Goal: Communication & Community: Answer question/provide support

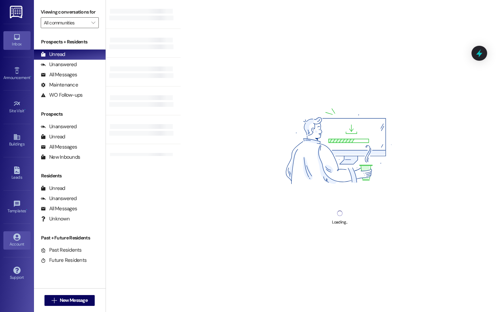
click at [17, 241] on link "Account" at bounding box center [16, 240] width 27 height 18
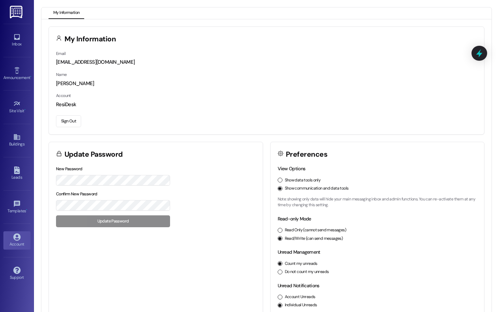
click at [78, 121] on button "Sign Out" at bounding box center [68, 121] width 25 height 12
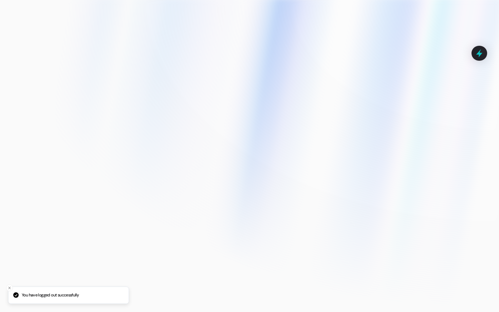
type input "thalya@wayfareapartments.com"
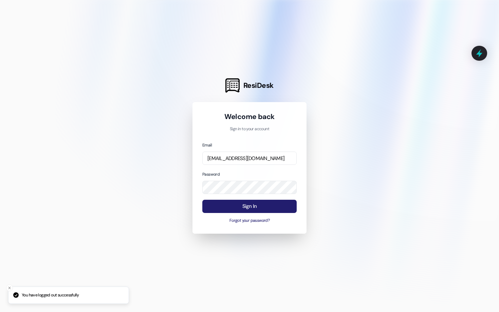
click at [272, 205] on button "Sign In" at bounding box center [249, 206] width 94 height 13
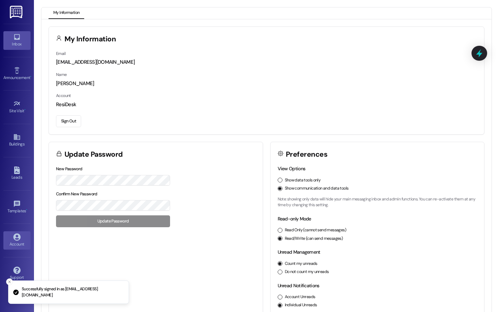
click at [13, 37] on icon at bounding box center [16, 36] width 7 height 7
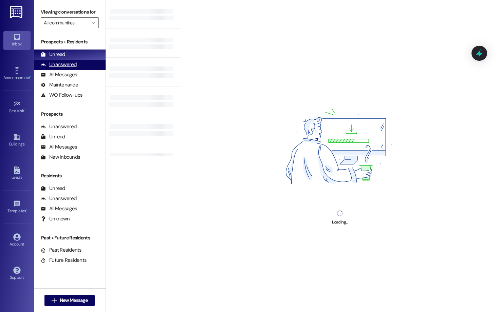
click at [73, 68] on div "Unanswered" at bounding box center [59, 64] width 36 height 7
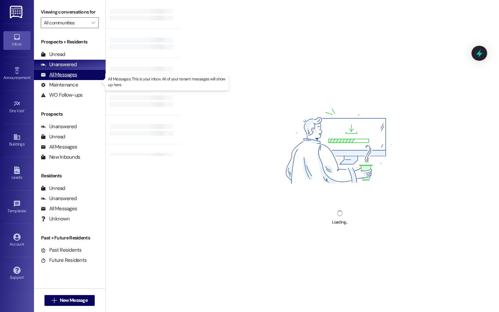
click at [75, 78] on div "All Messages" at bounding box center [59, 74] width 36 height 7
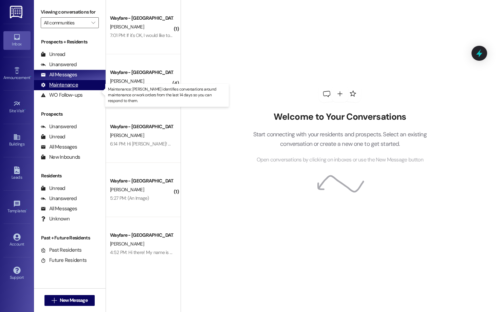
click at [76, 89] on div "Maintenance" at bounding box center [59, 84] width 37 height 7
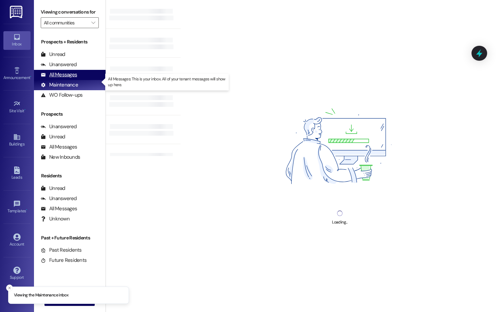
click at [71, 77] on div "All Messages (undefined)" at bounding box center [70, 75] width 72 height 10
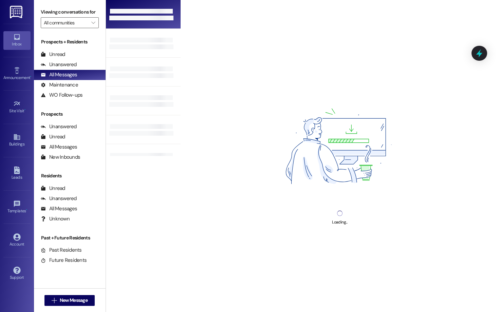
click at [143, 25] on div at bounding box center [143, 14] width 75 height 29
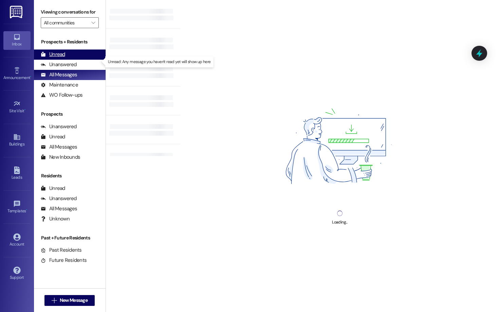
click at [82, 60] on div "Unread (0)" at bounding box center [70, 55] width 72 height 10
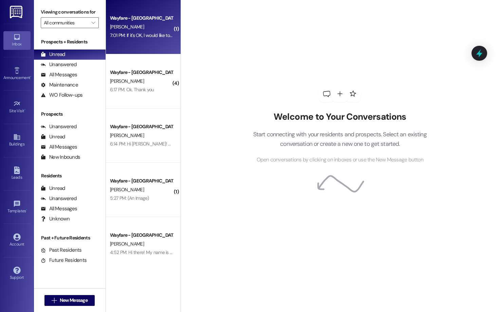
click at [143, 44] on div "Wayfare - Cibolo Hills Prospect [PERSON_NAME] 7:01 PM: If it's OK, I would like…" at bounding box center [143, 27] width 75 height 54
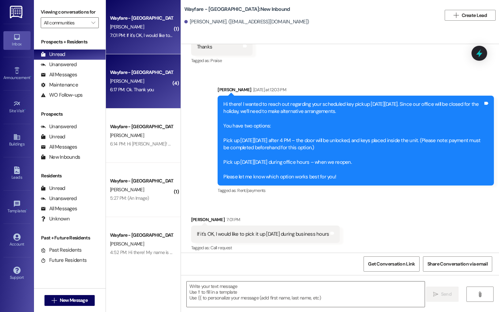
scroll to position [11435, 0]
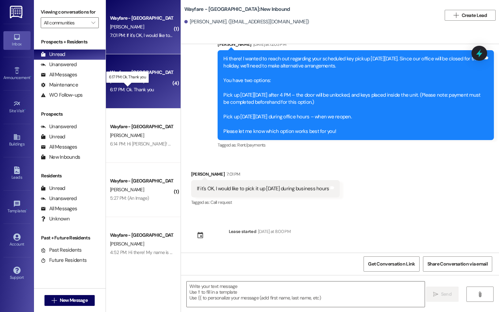
click at [142, 90] on div "6:17 PM: Ok. Thank you 6:17 PM: Ok. Thank you" at bounding box center [132, 90] width 44 height 6
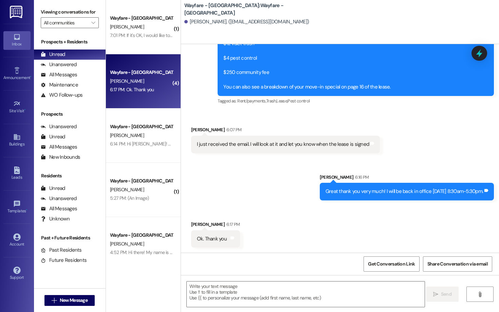
scroll to position [357, 0]
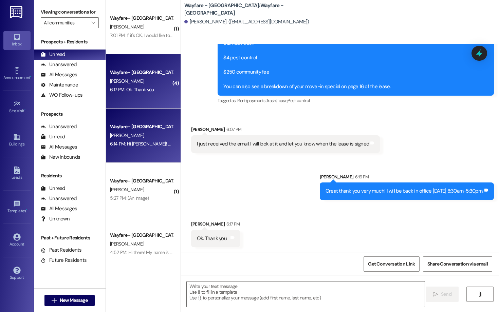
click at [142, 151] on div "Wayfare - [GEOGRAPHIC_DATA] [PERSON_NAME] 6:14 PM: Hi [PERSON_NAME]! Just check…" at bounding box center [143, 136] width 75 height 54
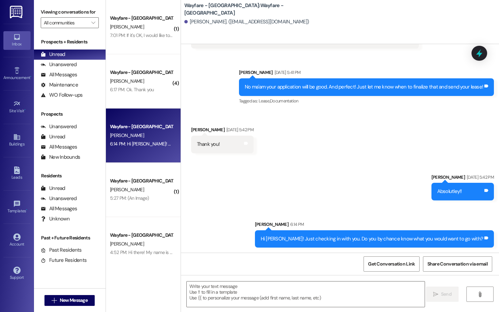
scroll to position [646, 0]
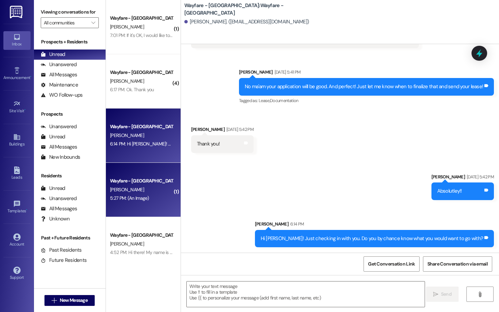
click at [126, 180] on div "Wayfare - [GEOGRAPHIC_DATA]" at bounding box center [141, 181] width 63 height 7
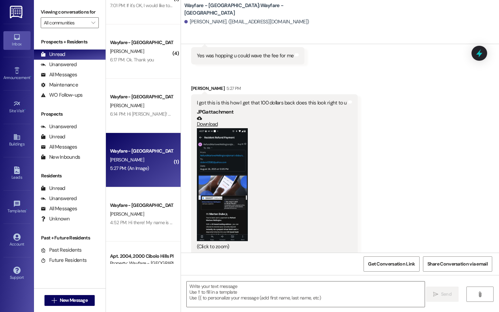
scroll to position [539, 0]
click at [222, 186] on button "Zoom image" at bounding box center [222, 183] width 51 height 113
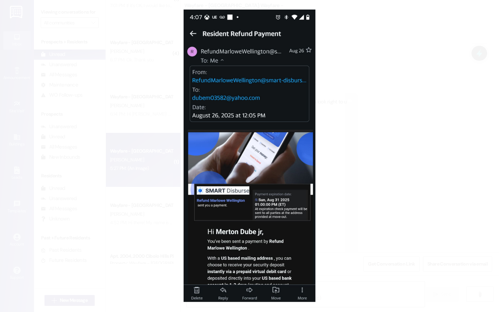
click at [233, 201] on button "Unzoom image" at bounding box center [249, 156] width 499 height 312
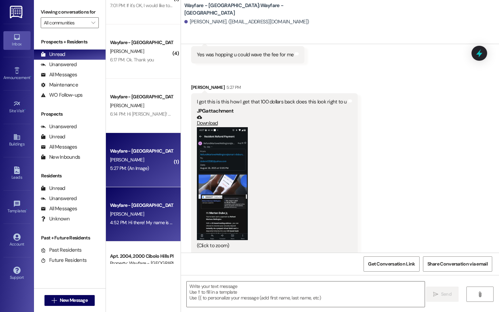
click at [140, 211] on div "[PERSON_NAME]" at bounding box center [141, 214] width 64 height 8
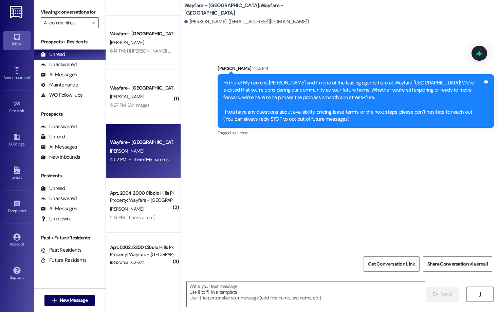
scroll to position [95, 0]
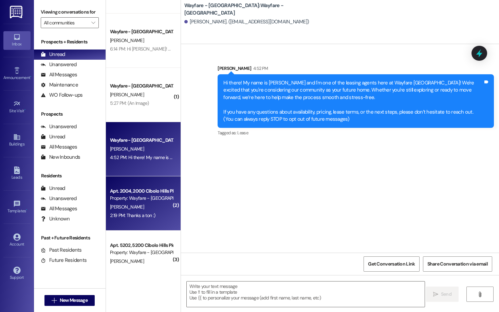
click at [140, 210] on div "[PERSON_NAME]" at bounding box center [141, 207] width 64 height 8
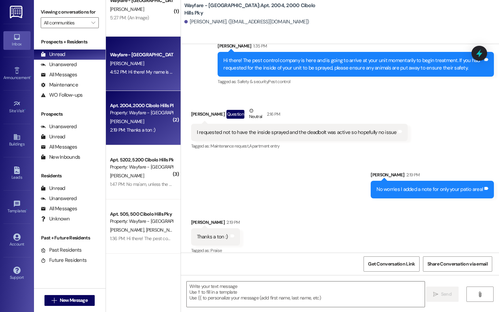
scroll to position [181, 0]
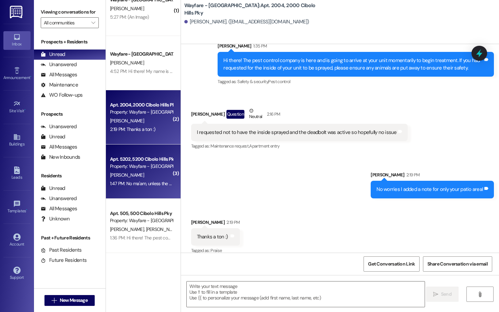
click at [131, 166] on div "Property: Wayfare - [GEOGRAPHIC_DATA]" at bounding box center [141, 166] width 63 height 7
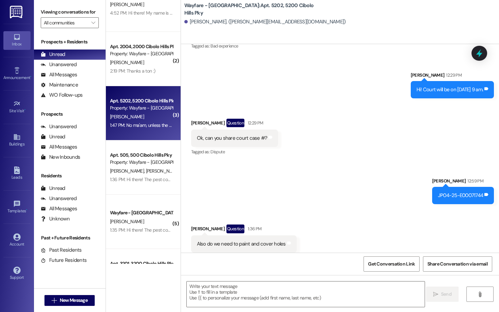
scroll to position [240, 0]
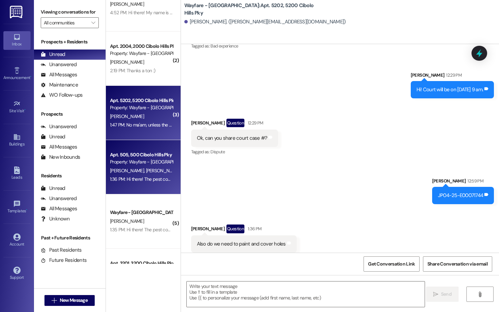
click at [126, 174] on div "[PERSON_NAME] [PERSON_NAME]" at bounding box center [141, 171] width 64 height 8
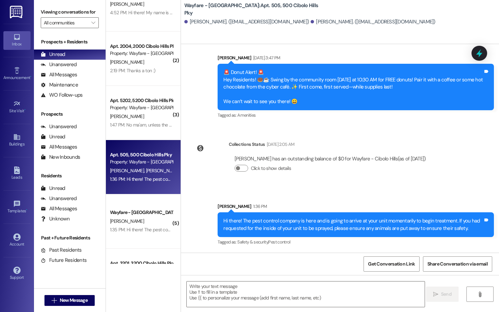
scroll to position [3730, 0]
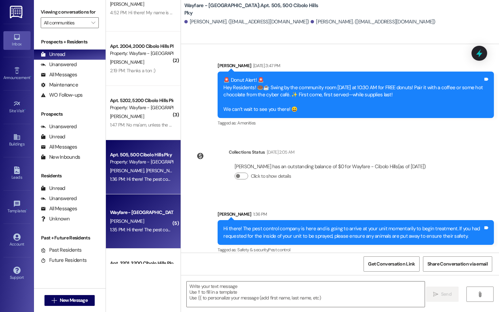
click at [134, 215] on div "Wayfare - [GEOGRAPHIC_DATA]" at bounding box center [141, 212] width 63 height 7
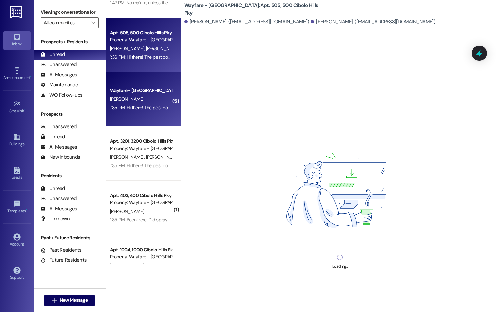
scroll to position [363, 0]
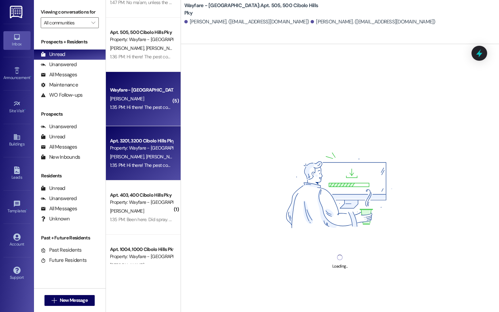
click at [135, 165] on div "1:35 PM: Hi there! The pest control company is here and is going to arrive at y…" at bounding box center [348, 165] width 476 height 6
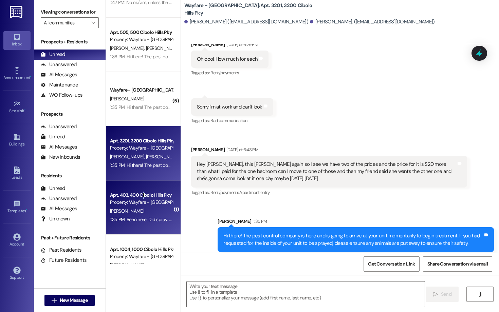
click at [139, 198] on div "Apt. 403, 400 Cibolo Hills Pky" at bounding box center [141, 195] width 63 height 7
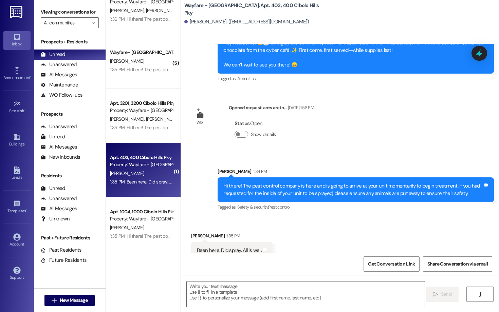
scroll to position [425, 0]
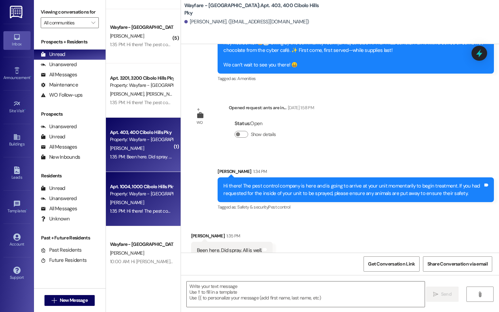
click at [140, 197] on div "Property: Wayfare - [GEOGRAPHIC_DATA]" at bounding box center [141, 193] width 63 height 7
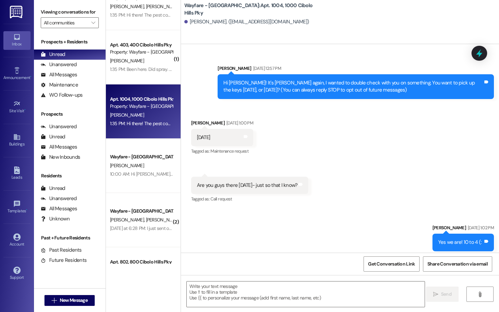
scroll to position [20039, 0]
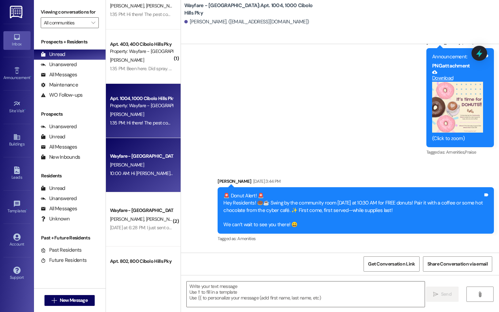
click at [137, 189] on div "Wayfare - [GEOGRAPHIC_DATA] [PERSON_NAME] 10:00 AM: Hi [PERSON_NAME]! This is J…" at bounding box center [143, 165] width 75 height 54
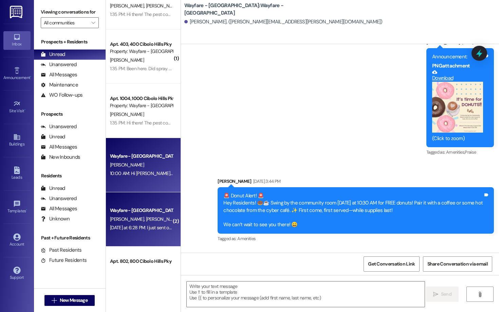
scroll to position [0, 0]
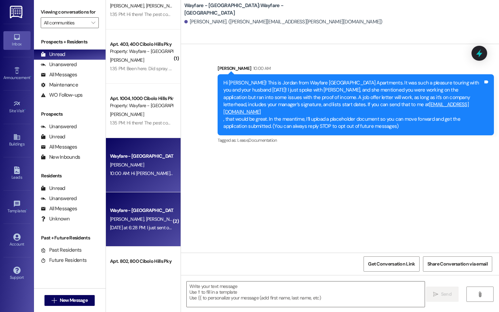
click at [141, 223] on div "[PERSON_NAME] [PERSON_NAME]" at bounding box center [141, 219] width 64 height 8
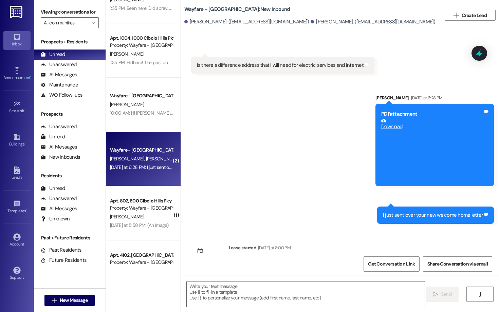
scroll to position [577, 0]
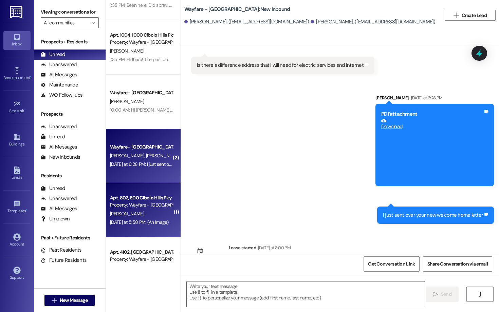
click at [140, 223] on div "[DATE] at 5:58 PM: (An Image) [DATE] at 5:58 PM: (An Image)" at bounding box center [139, 222] width 59 height 6
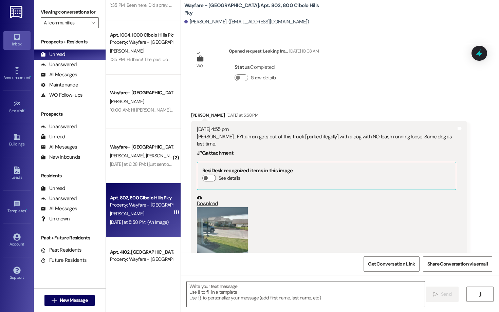
scroll to position [14702, 0]
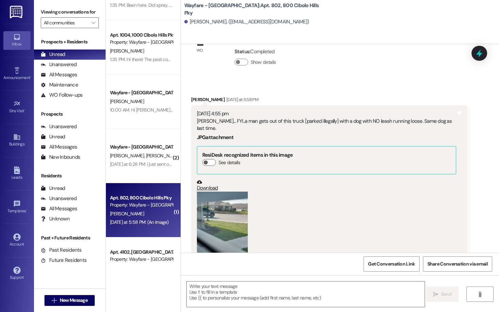
click at [229, 192] on button "Zoom image" at bounding box center [222, 226] width 51 height 68
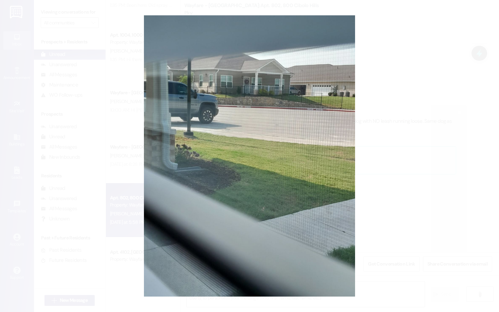
click at [119, 164] on button "Unzoom image" at bounding box center [249, 156] width 499 height 312
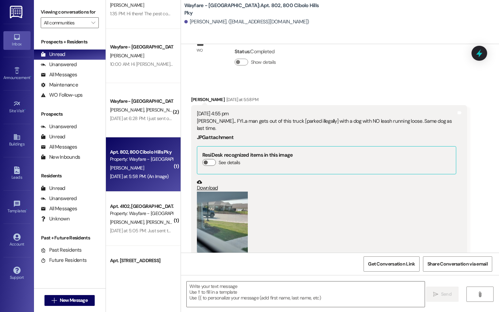
scroll to position [632, 0]
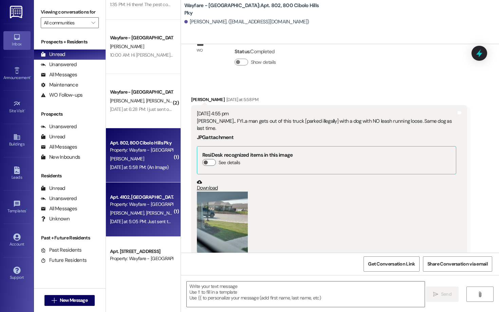
click at [136, 209] on div "[PERSON_NAME] [PERSON_NAME]" at bounding box center [141, 213] width 64 height 8
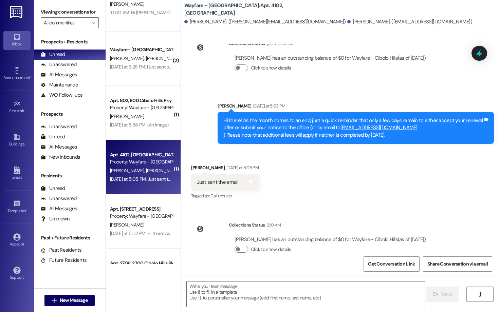
scroll to position [679, 0]
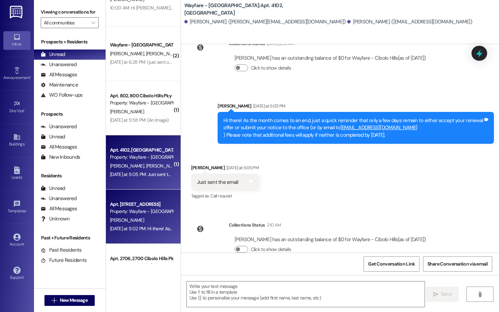
click at [133, 220] on div "[PERSON_NAME]" at bounding box center [141, 220] width 64 height 8
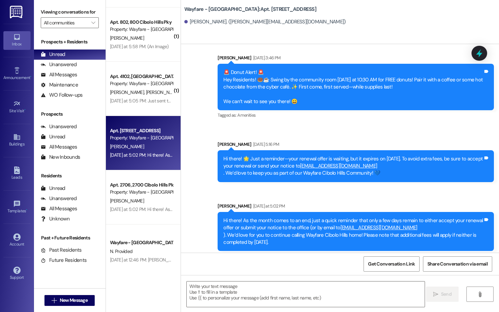
scroll to position [763, 0]
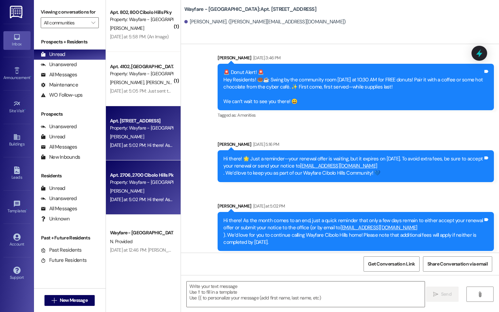
click at [122, 201] on div "[DATE] at 5:02 PM: Hi there! As the month comes to an end, just a quick reminde…" at bounding box center [473, 200] width 727 height 6
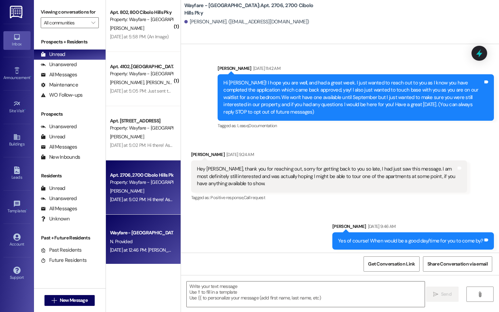
scroll to position [12558, 0]
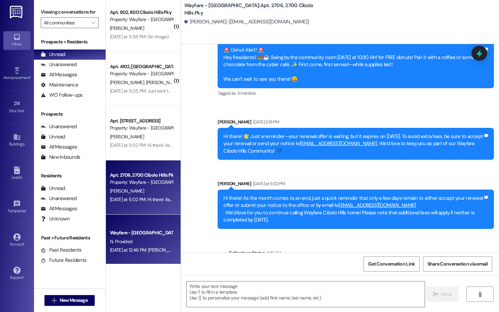
click at [136, 237] on div "Wayfare - [GEOGRAPHIC_DATA]" at bounding box center [141, 232] width 63 height 7
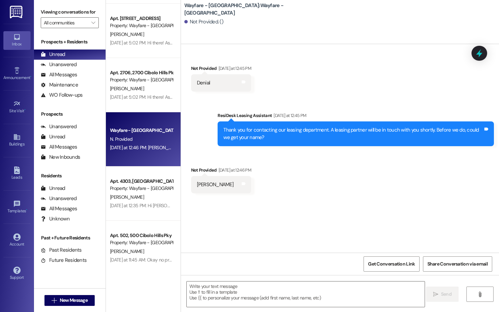
scroll to position [869, 0]
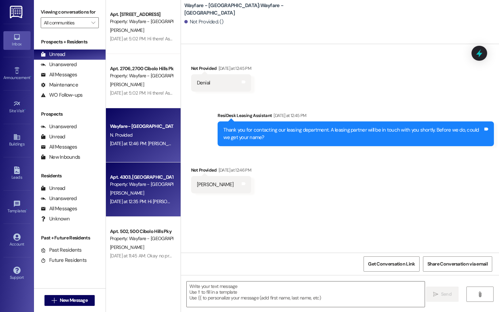
click at [128, 186] on div "Property: Wayfare - [GEOGRAPHIC_DATA]" at bounding box center [141, 184] width 63 height 7
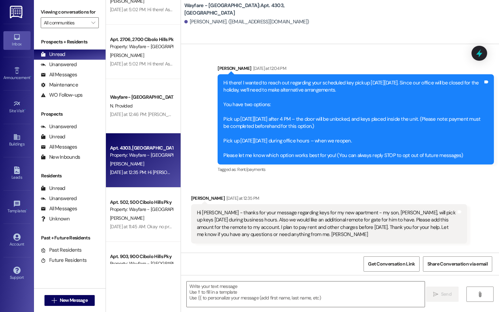
scroll to position [900, 0]
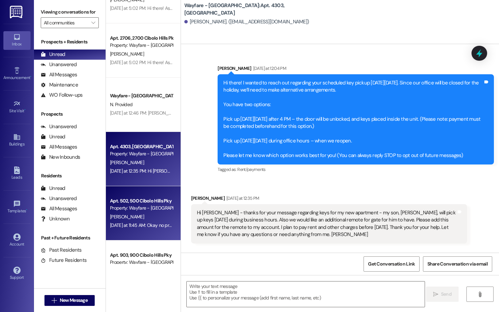
click at [130, 200] on div "Apt. 502, 500 Cibolo Hills Pky" at bounding box center [141, 201] width 63 height 7
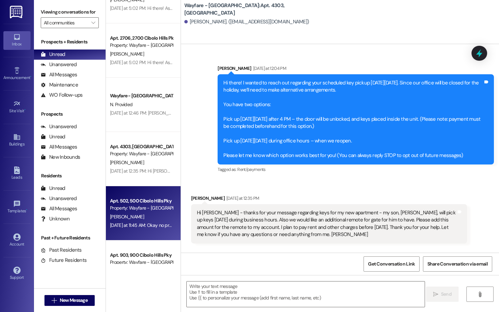
scroll to position [936, 0]
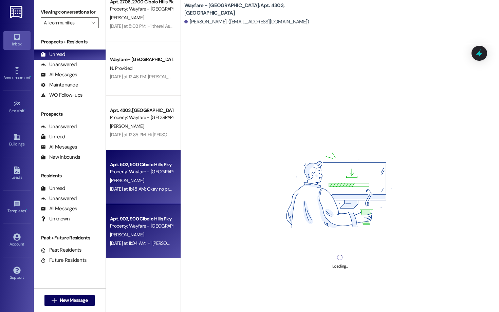
click at [133, 231] on div "[PERSON_NAME]" at bounding box center [141, 235] width 64 height 8
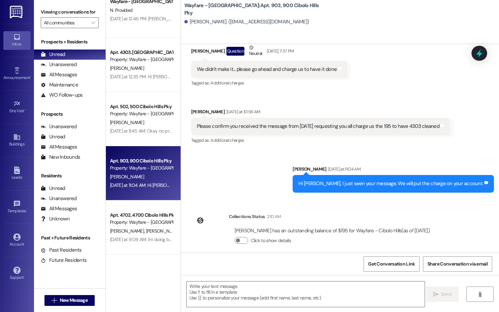
scroll to position [995, 0]
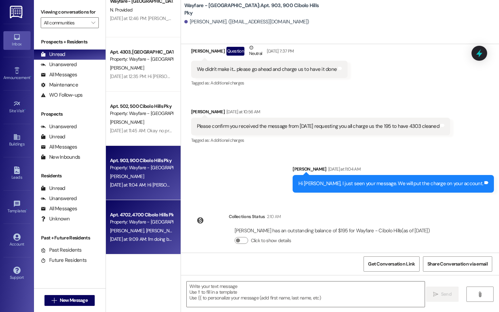
click at [146, 231] on span "[PERSON_NAME]" at bounding box center [163, 231] width 34 height 6
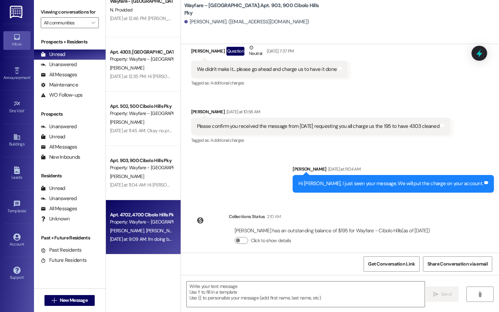
scroll to position [0, 0]
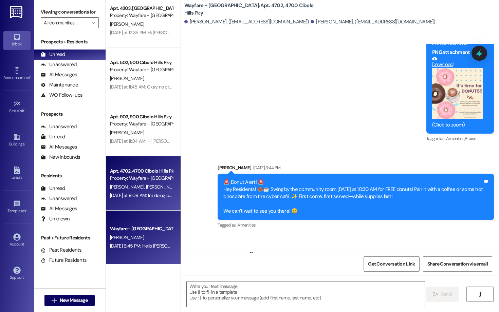
click at [130, 230] on div "Wayfare - [GEOGRAPHIC_DATA]" at bounding box center [141, 228] width 63 height 7
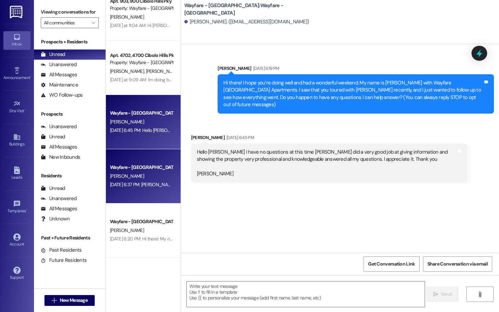
click at [121, 189] on div "Wayfare - [GEOGRAPHIC_DATA] [PERSON_NAME] [DATE] 6:37 PM: [PERSON_NAME][GEOGRAP…" at bounding box center [143, 176] width 75 height 54
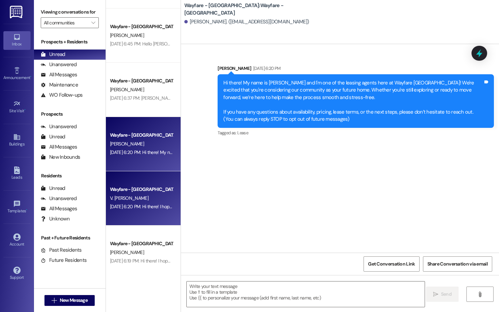
click at [127, 207] on div "[DATE] 6:20 PM: Hi there! I hope you’re doing well and had a wonderful weekend.…" at bounding box center [493, 207] width 766 height 6
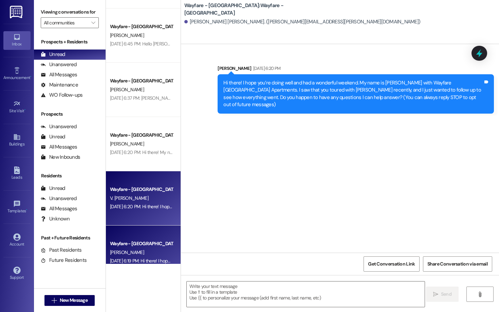
click at [136, 256] on div "[PERSON_NAME]" at bounding box center [141, 252] width 64 height 8
